Goal: Information Seeking & Learning: Find specific fact

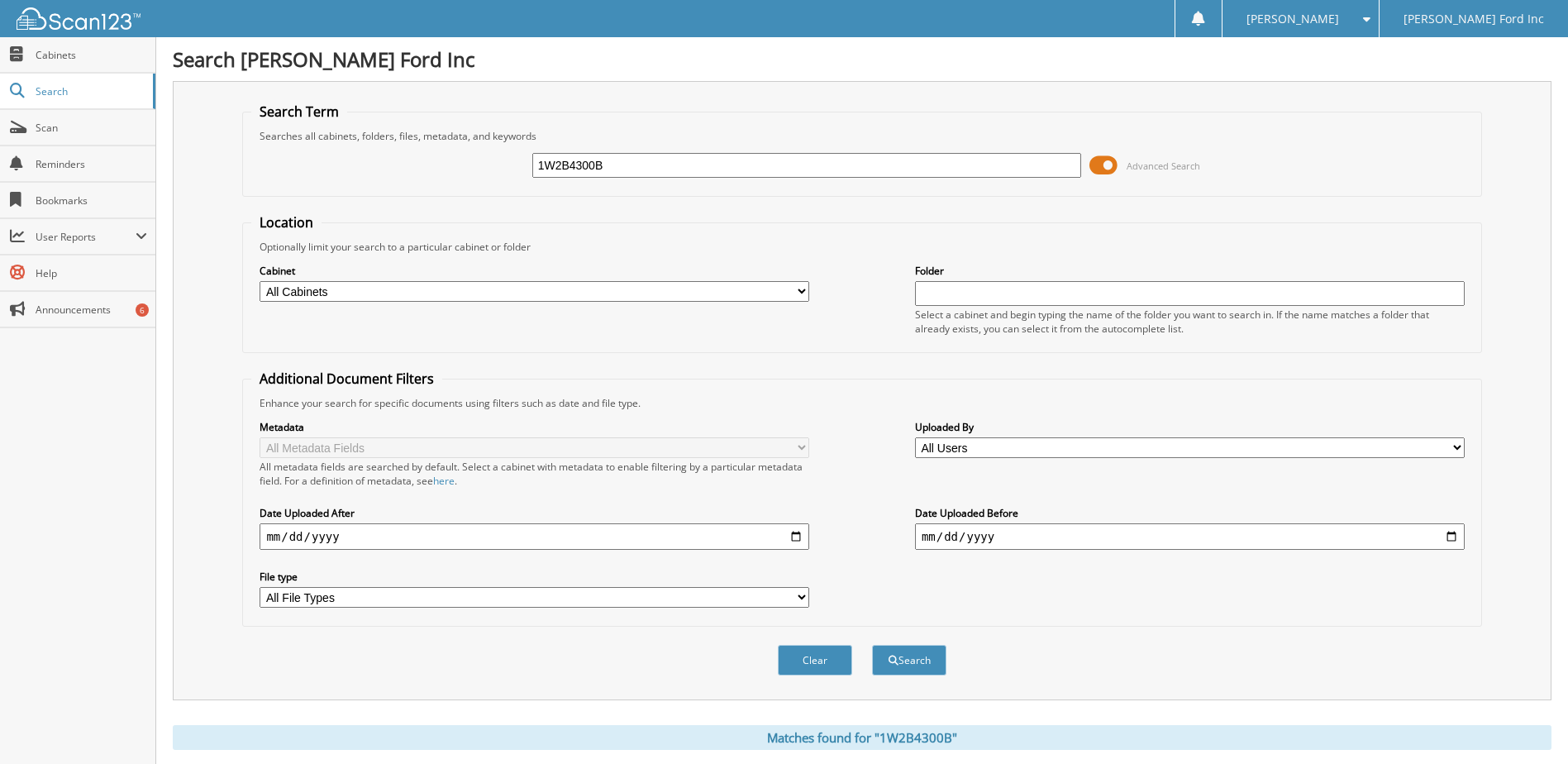
drag, startPoint x: 635, startPoint y: 166, endPoint x: 450, endPoint y: 154, distance: 185.4
click at [451, 154] on div "1W2B4300B Advanced Search" at bounding box center [862, 165] width 1221 height 45
type input "5K8G5912A"
click at [873, 645] on button "Search" at bounding box center [910, 660] width 74 height 31
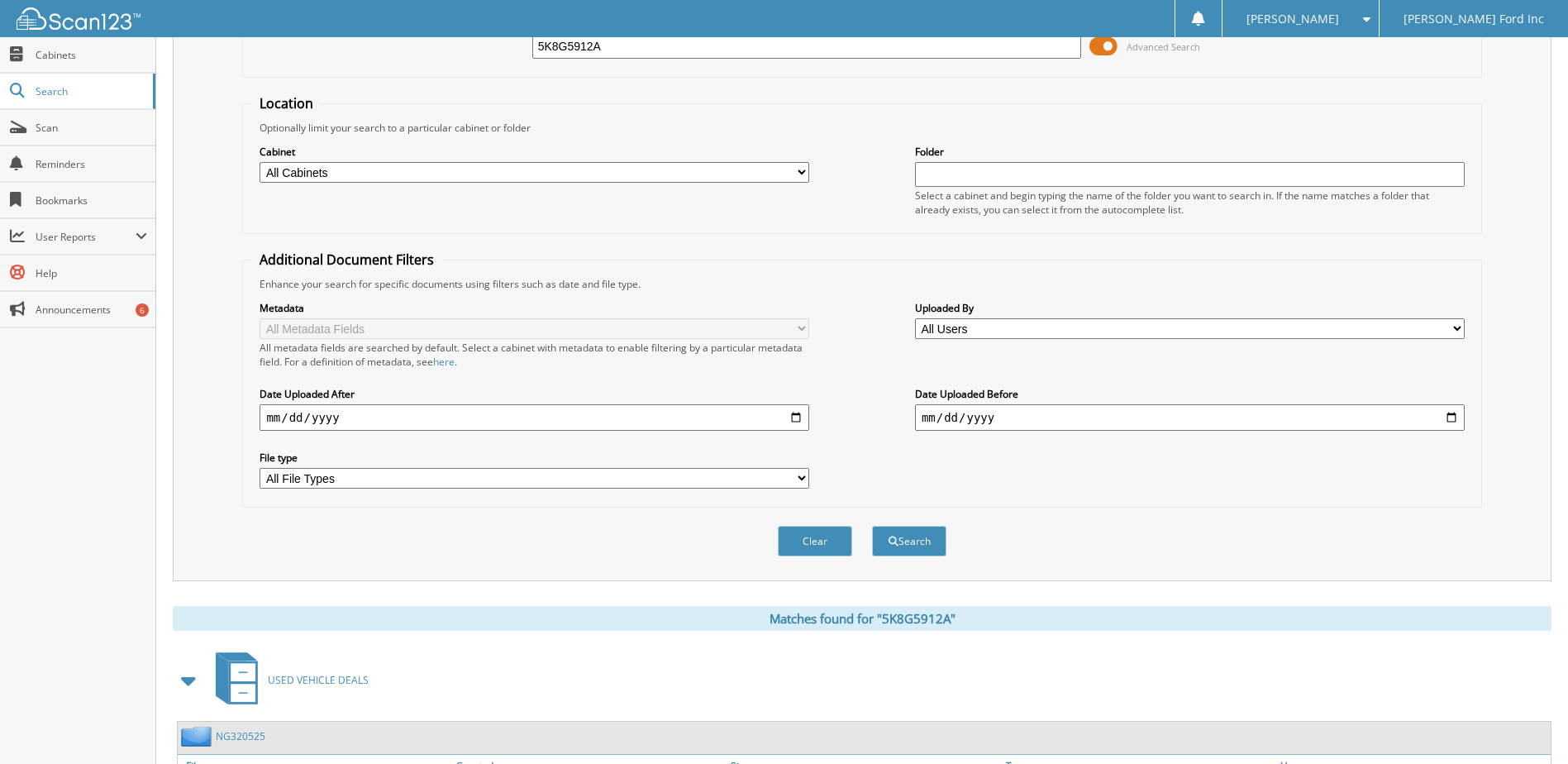
scroll to position [253, 0]
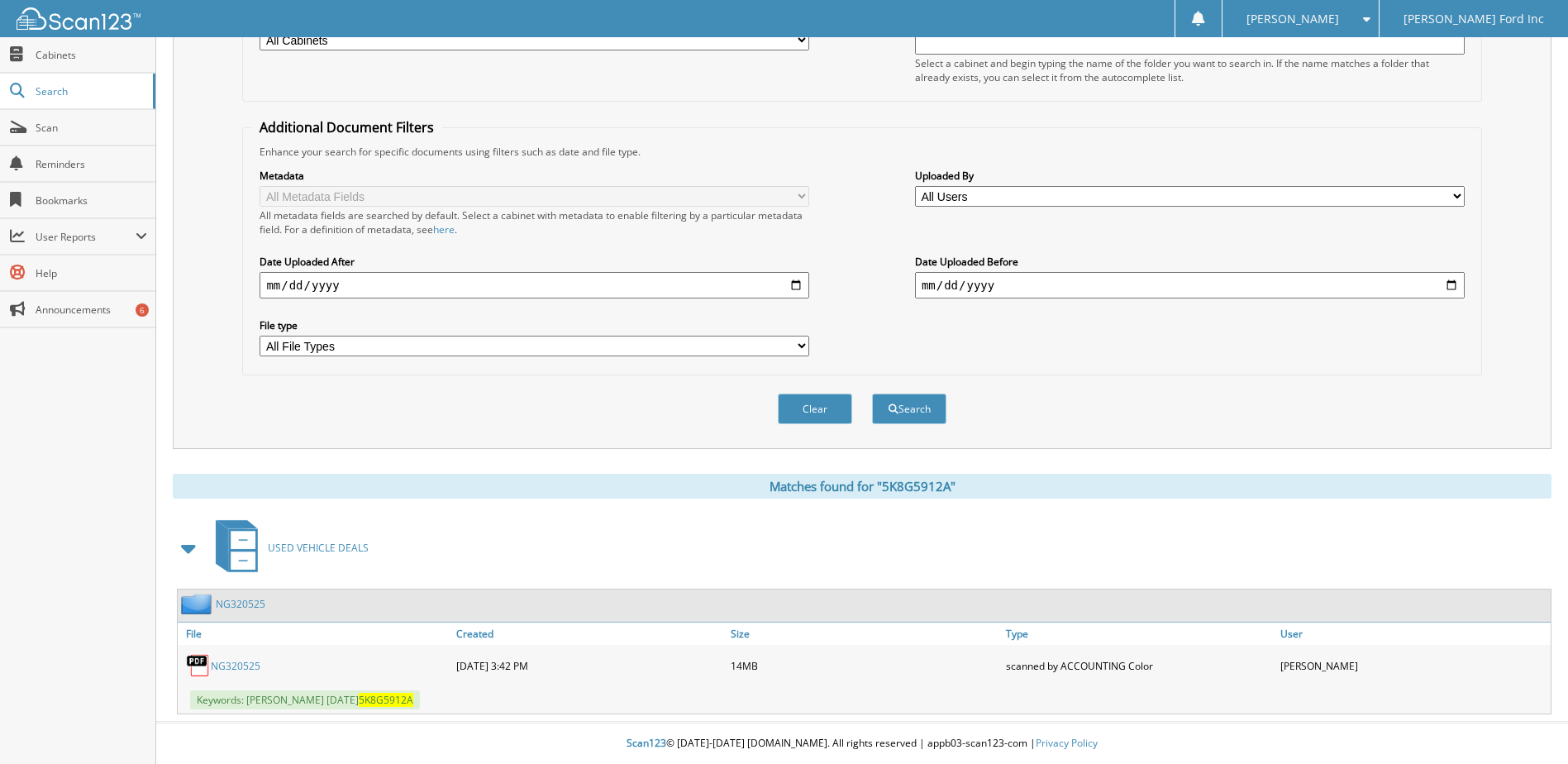
click at [235, 665] on link "NG320525" at bounding box center [235, 666] width 50 height 14
